Goal: Information Seeking & Learning: Find contact information

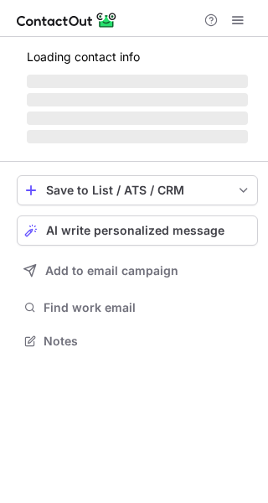
scroll to position [351, 268]
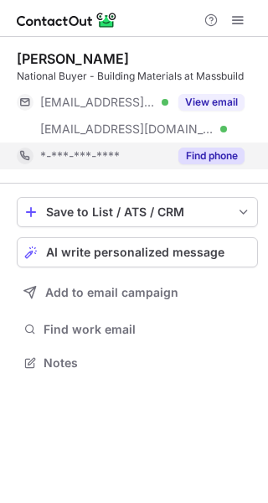
click at [192, 155] on button "Find phone" at bounding box center [212, 156] width 66 height 17
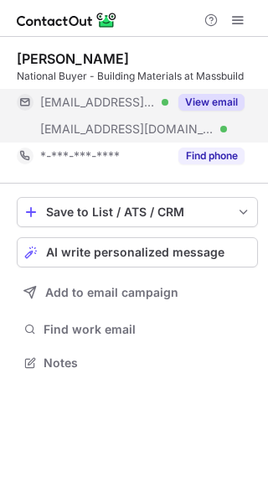
scroll to position [351, 268]
click at [212, 96] on button "View email" at bounding box center [212, 102] width 66 height 17
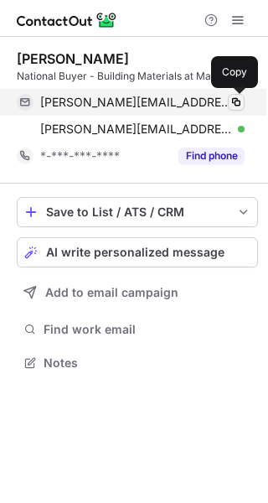
click at [240, 103] on span at bounding box center [236, 102] width 13 height 13
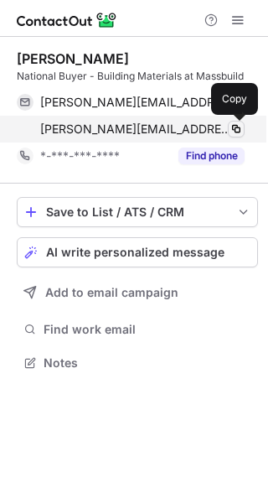
click at [240, 127] on span at bounding box center [236, 128] width 13 height 13
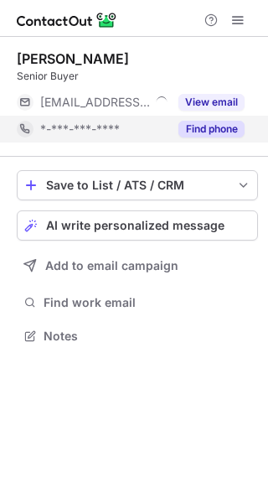
scroll to position [324, 268]
click at [216, 135] on button "Find phone" at bounding box center [212, 129] width 66 height 17
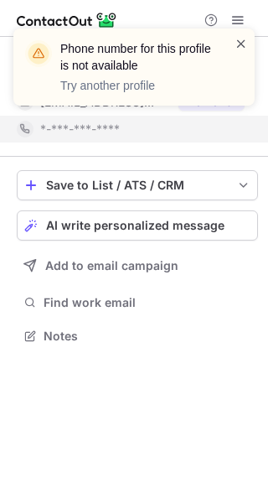
click at [240, 38] on span at bounding box center [241, 43] width 13 height 17
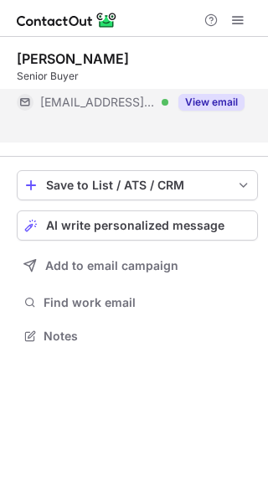
click at [203, 102] on button "View email" at bounding box center [212, 102] width 66 height 17
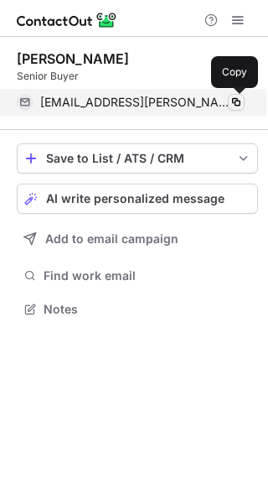
click at [239, 105] on span at bounding box center [236, 102] width 13 height 13
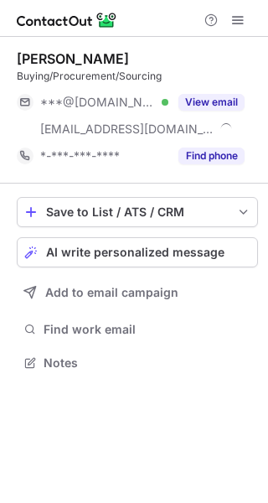
scroll to position [351, 268]
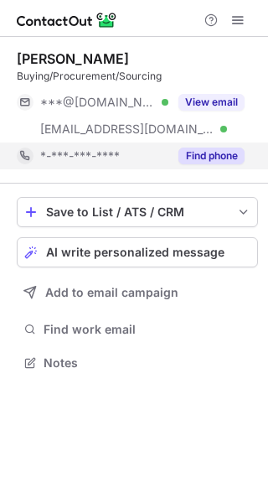
click at [209, 148] on button "Find phone" at bounding box center [212, 156] width 66 height 17
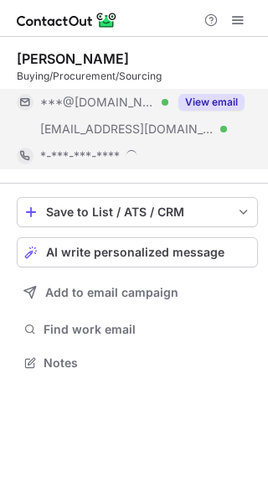
scroll to position [363, 268]
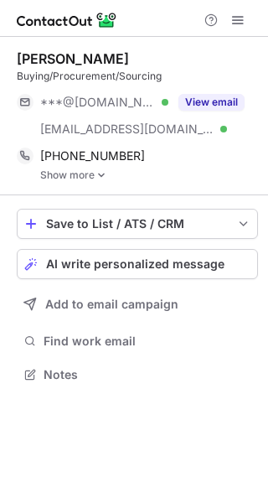
click at [102, 174] on img at bounding box center [101, 175] width 10 height 12
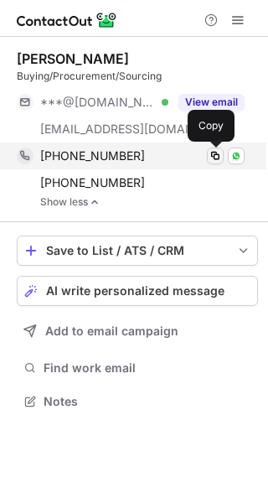
click at [222, 158] on button at bounding box center [215, 156] width 17 height 17
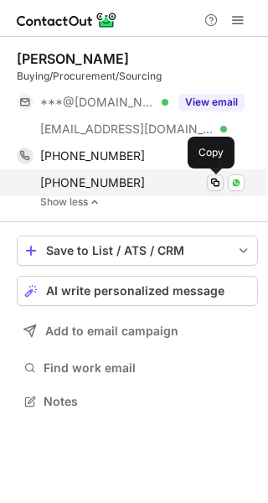
click at [218, 185] on span at bounding box center [215, 182] width 13 height 13
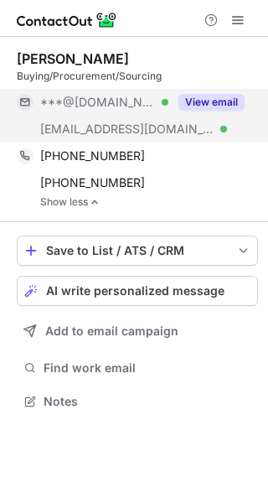
click at [206, 97] on button "View email" at bounding box center [212, 102] width 66 height 17
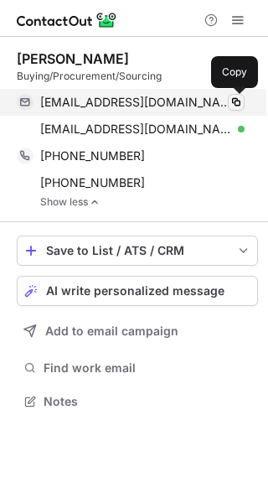
click at [238, 106] on span at bounding box center [236, 102] width 13 height 13
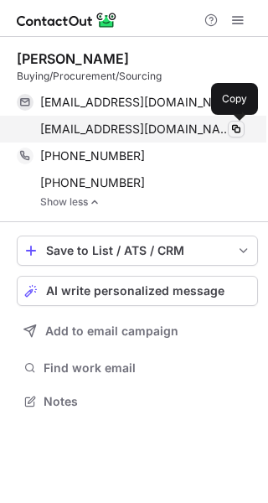
click at [242, 132] on span at bounding box center [236, 128] width 13 height 13
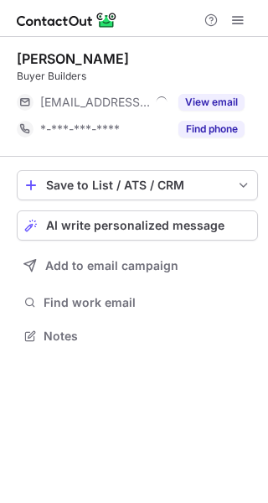
scroll to position [324, 268]
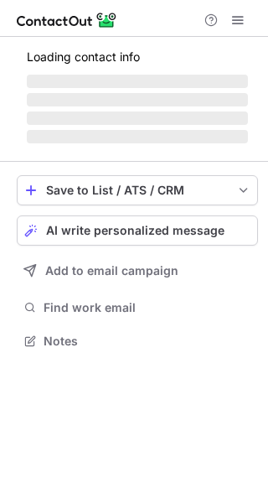
scroll to position [366, 268]
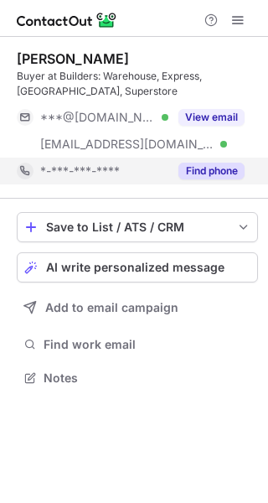
click at [203, 162] on div "Find phone" at bounding box center [207, 171] width 76 height 27
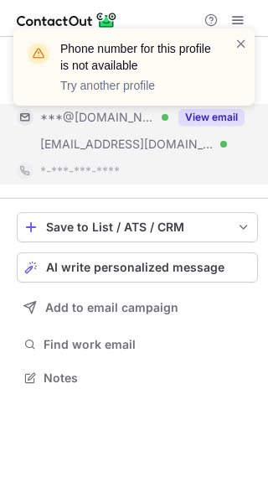
drag, startPoint x: 241, startPoint y: 36, endPoint x: 232, endPoint y: 149, distance: 113.5
click at [241, 44] on span at bounding box center [241, 43] width 13 height 17
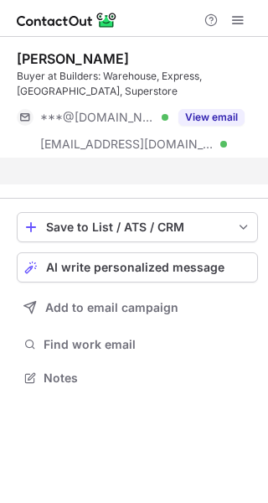
click at [215, 117] on div "Phone number for this profile is not available Try another profile Candice Mell…" at bounding box center [134, 251] width 268 height 503
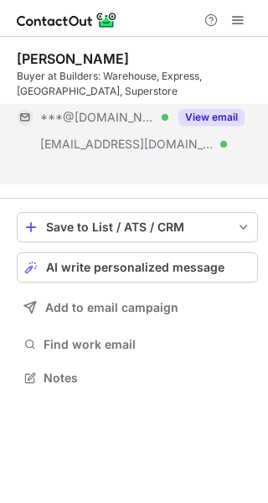
scroll to position [340, 268]
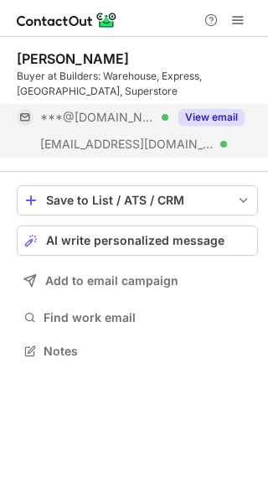
click at [222, 116] on button "View email" at bounding box center [212, 117] width 66 height 17
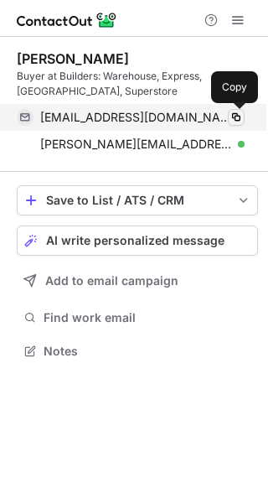
click at [234, 113] on span at bounding box center [236, 117] width 13 height 13
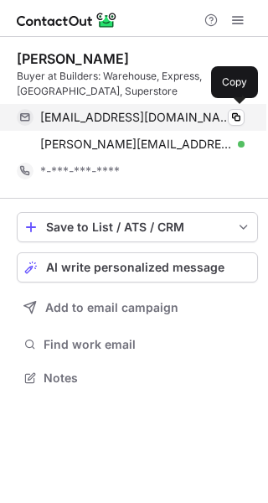
scroll to position [366, 268]
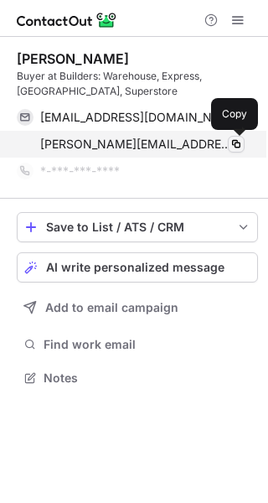
click at [242, 142] on span at bounding box center [236, 144] width 13 height 13
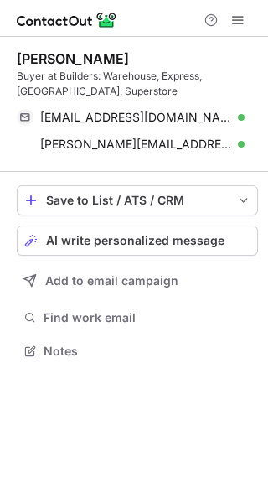
scroll to position [340, 268]
